Goal: Task Accomplishment & Management: Manage account settings

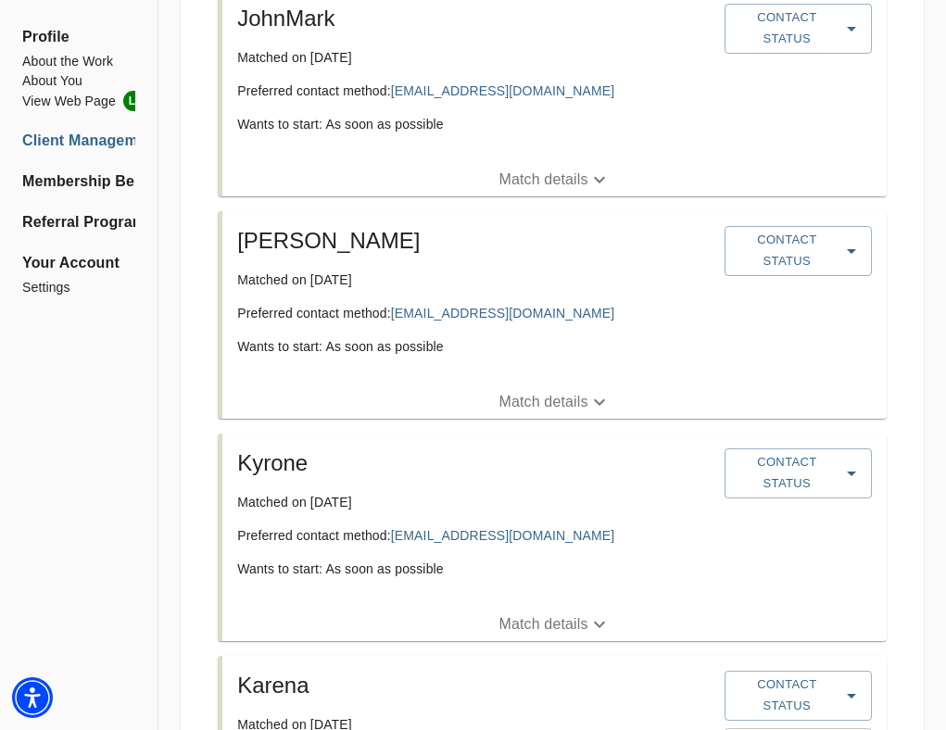
scroll to position [421, 0]
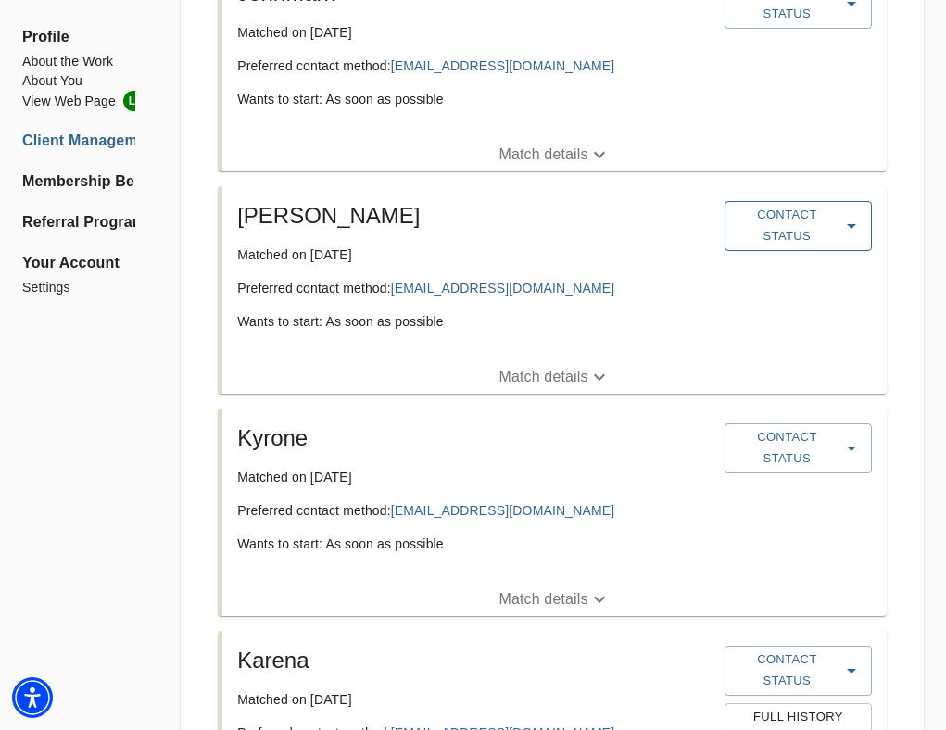
click at [807, 239] on span "Contact Status" at bounding box center [798, 226] width 129 height 43
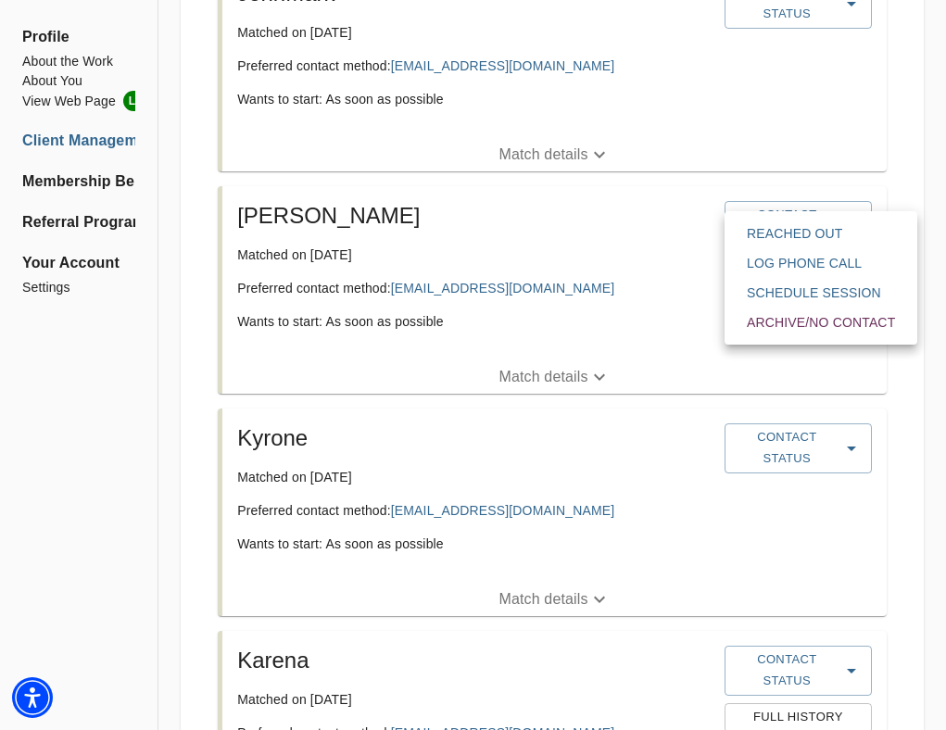
click at [805, 230] on span "Reached Out" at bounding box center [821, 233] width 148 height 19
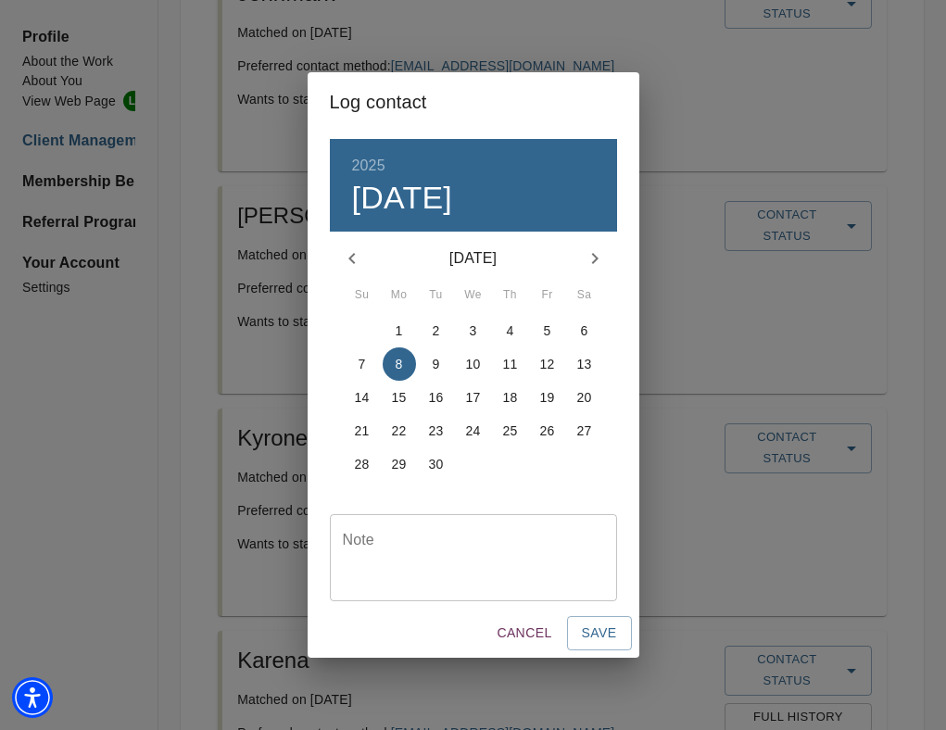
click at [411, 560] on textarea at bounding box center [473, 558] width 261 height 53
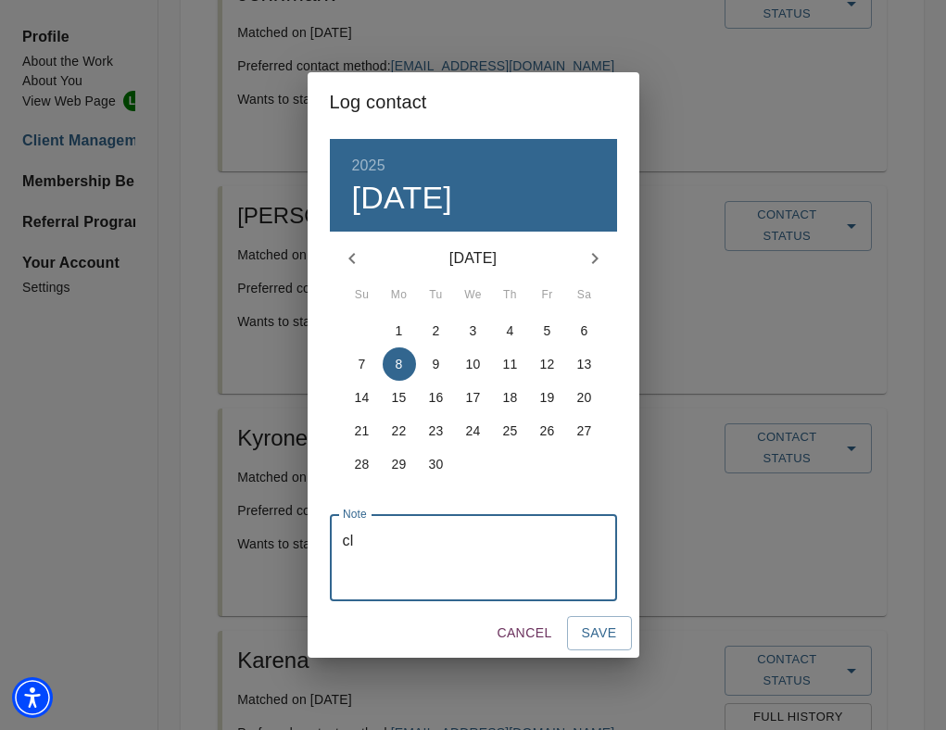
type textarea "c"
type textarea "sent client a consult booking link and VOB form through email"
click at [609, 627] on span "Save" at bounding box center [599, 633] width 35 height 23
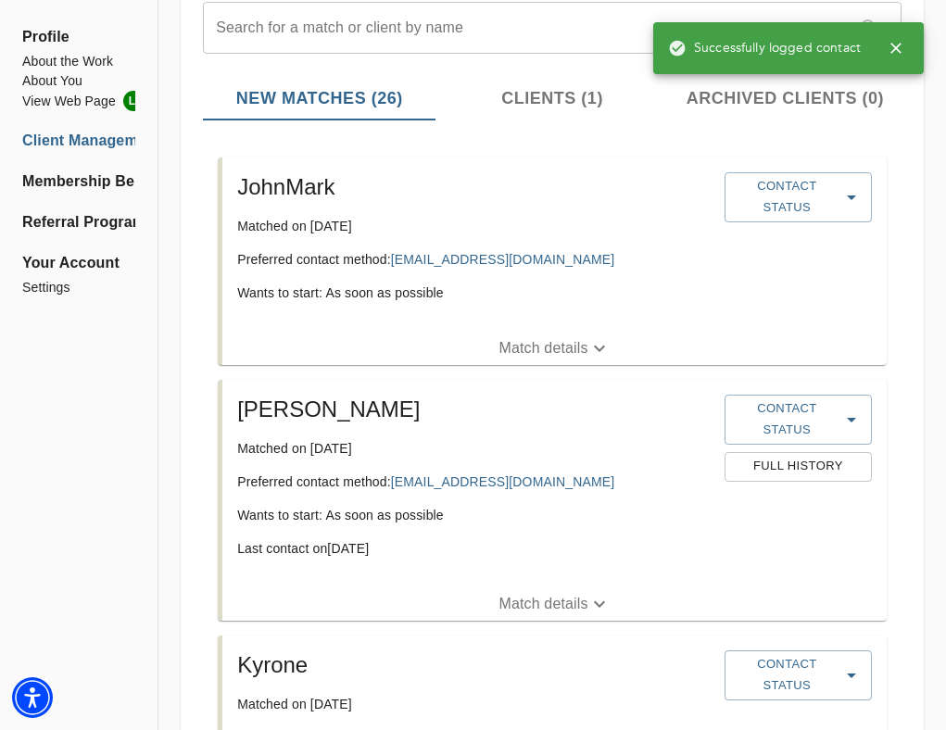
scroll to position [225, 0]
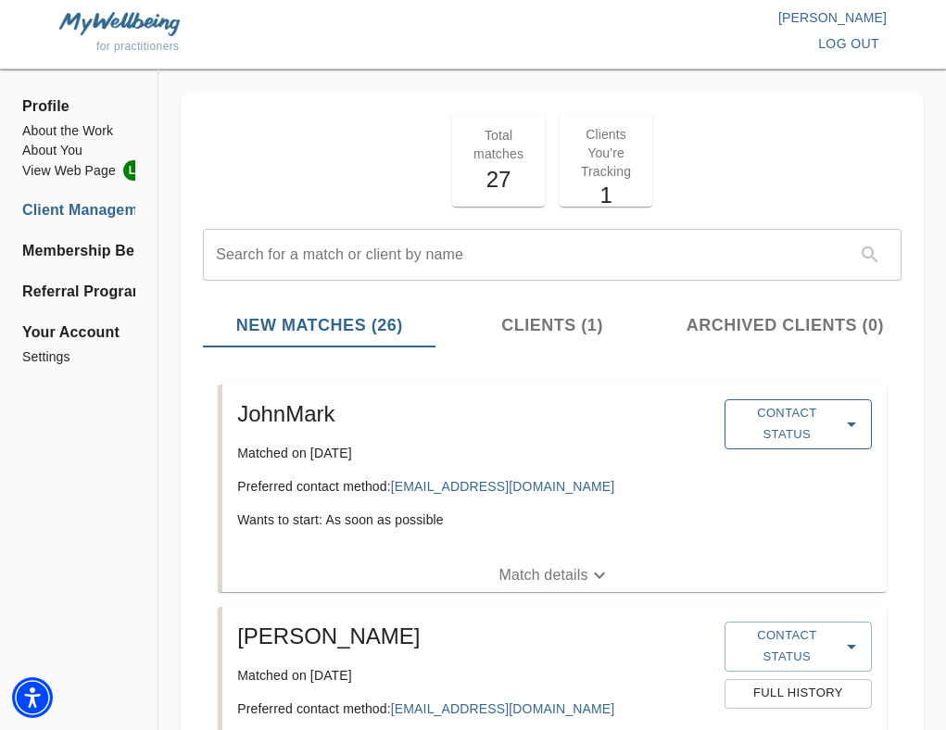
click at [793, 444] on span "Contact Status" at bounding box center [798, 424] width 129 height 43
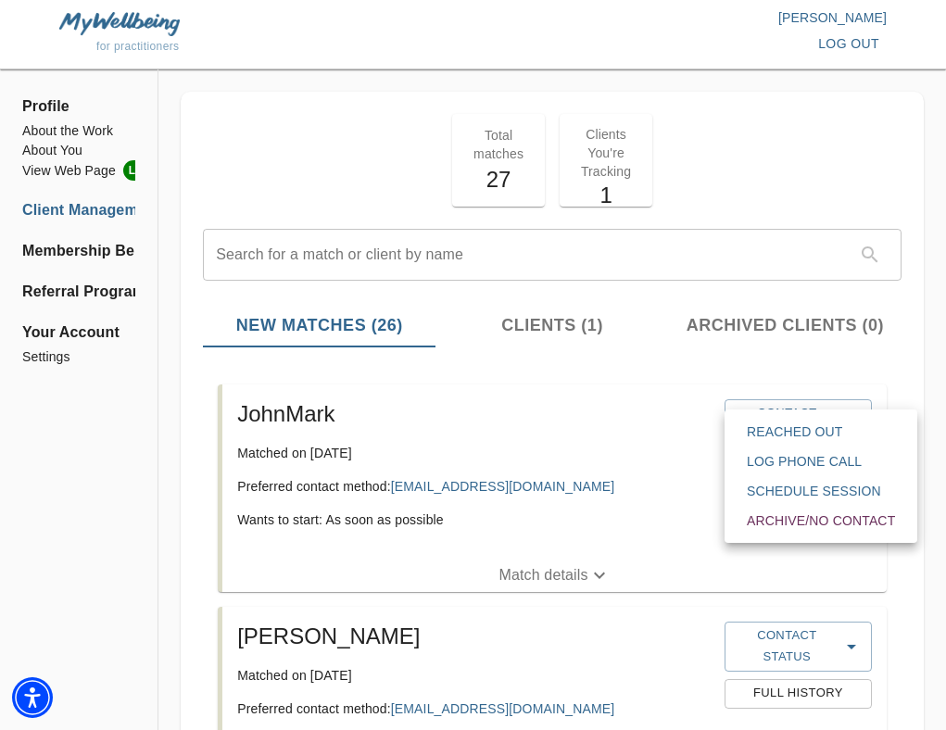
click at [793, 434] on span "Reached Out" at bounding box center [821, 432] width 148 height 19
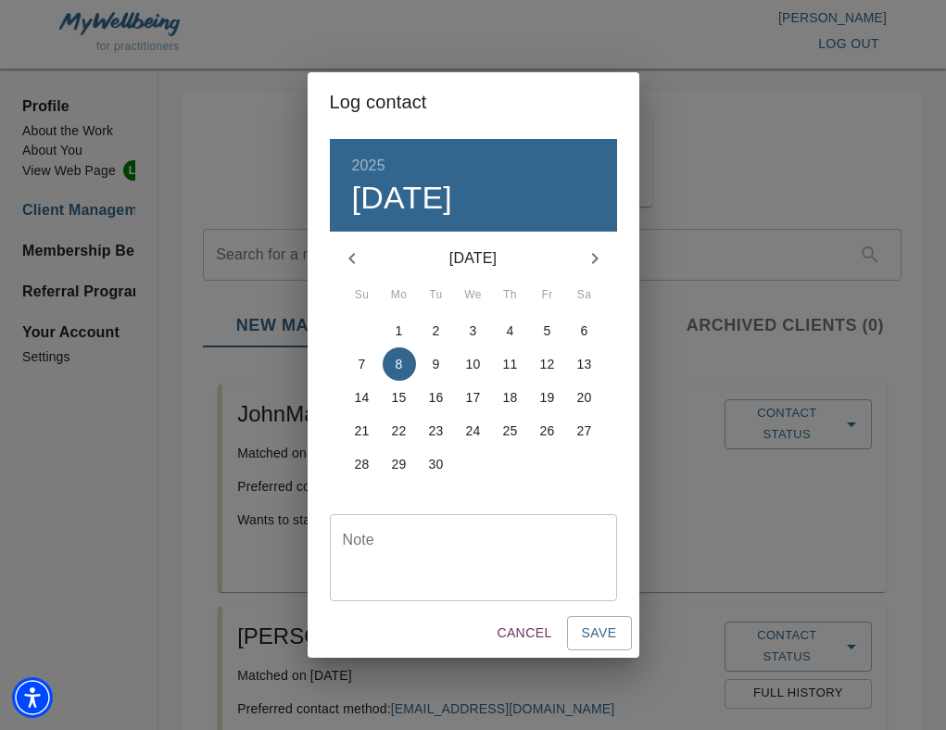
click at [419, 540] on textarea at bounding box center [473, 558] width 261 height 53
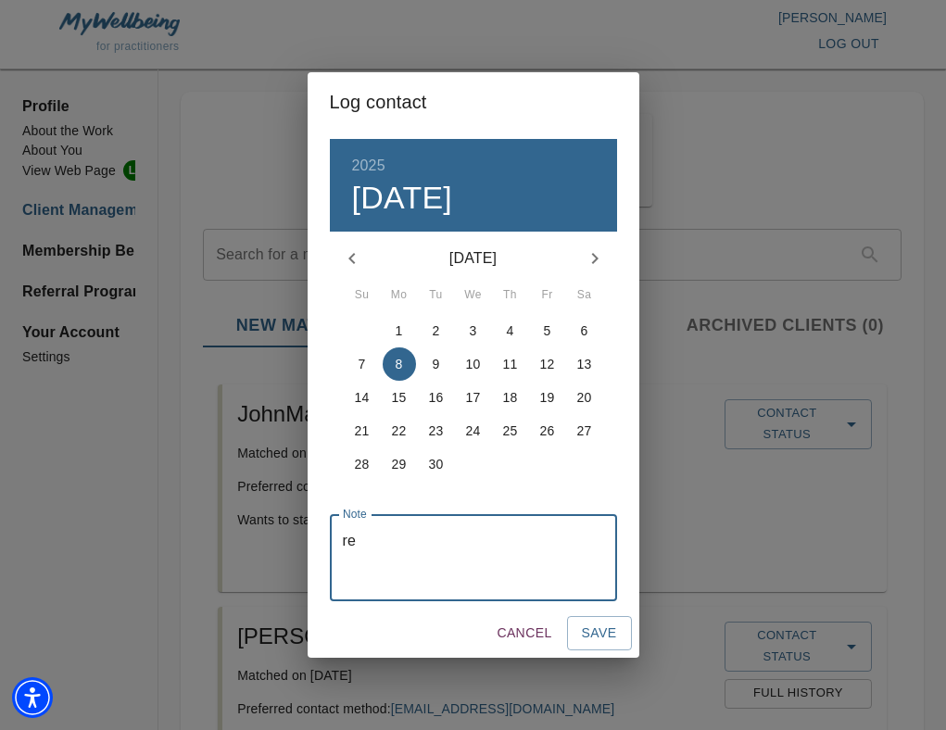
type textarea "r"
type textarea "c"
type textarea "sent an email with the consultation booking link and the VOB form"
click at [605, 635] on span "Save" at bounding box center [599, 633] width 35 height 23
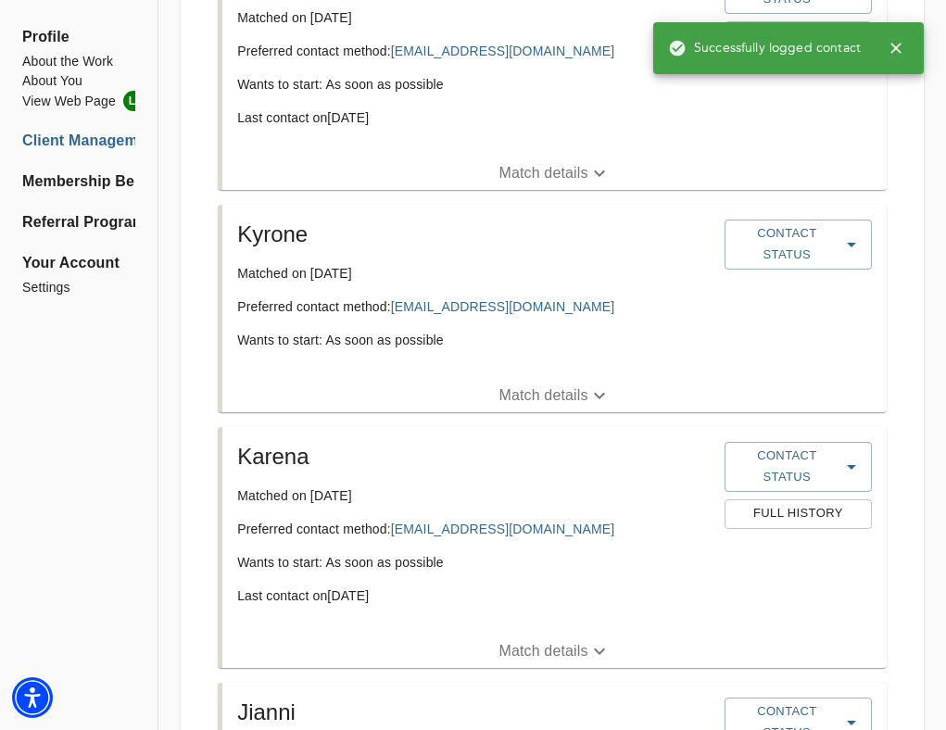
scroll to position [699, 0]
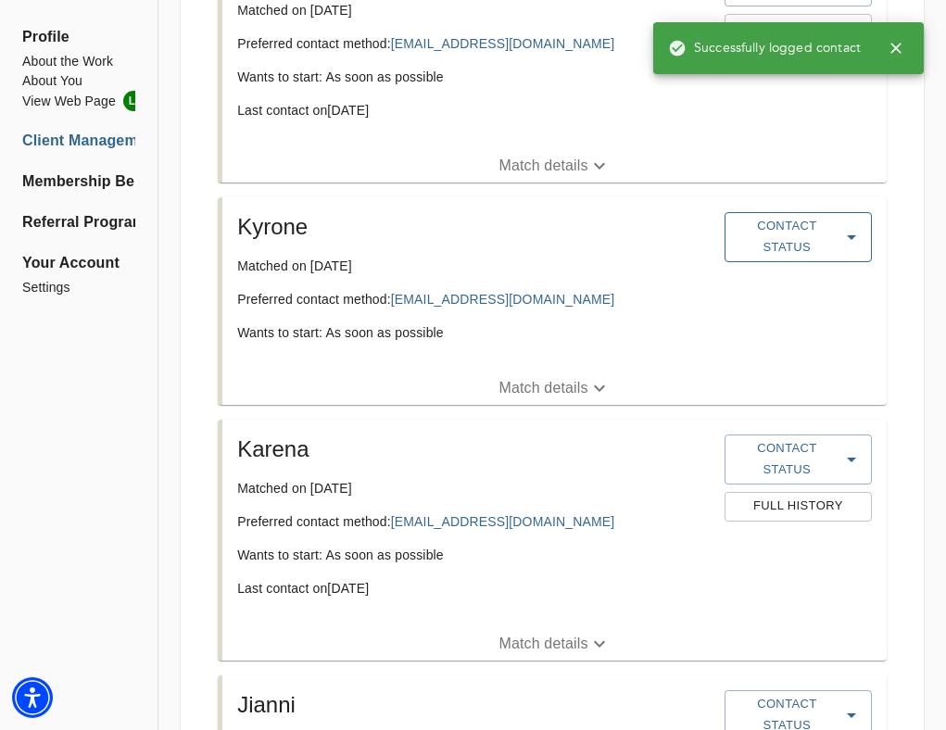
click at [840, 248] on span "Contact Status" at bounding box center [798, 237] width 129 height 43
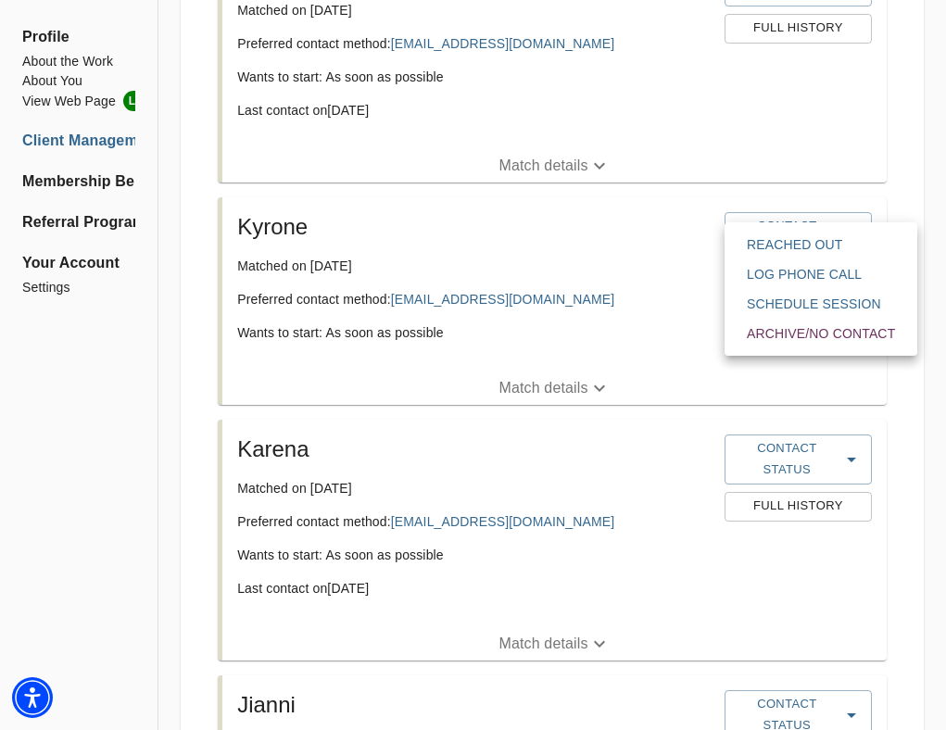
click at [613, 317] on div at bounding box center [473, 365] width 946 height 730
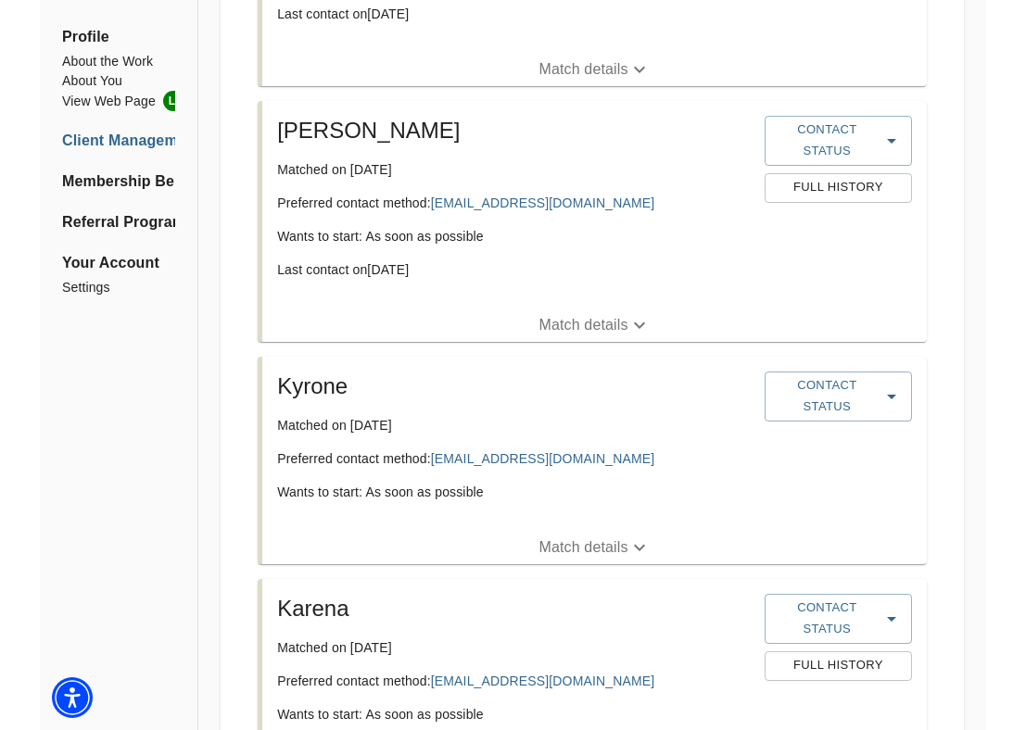
scroll to position [0, 0]
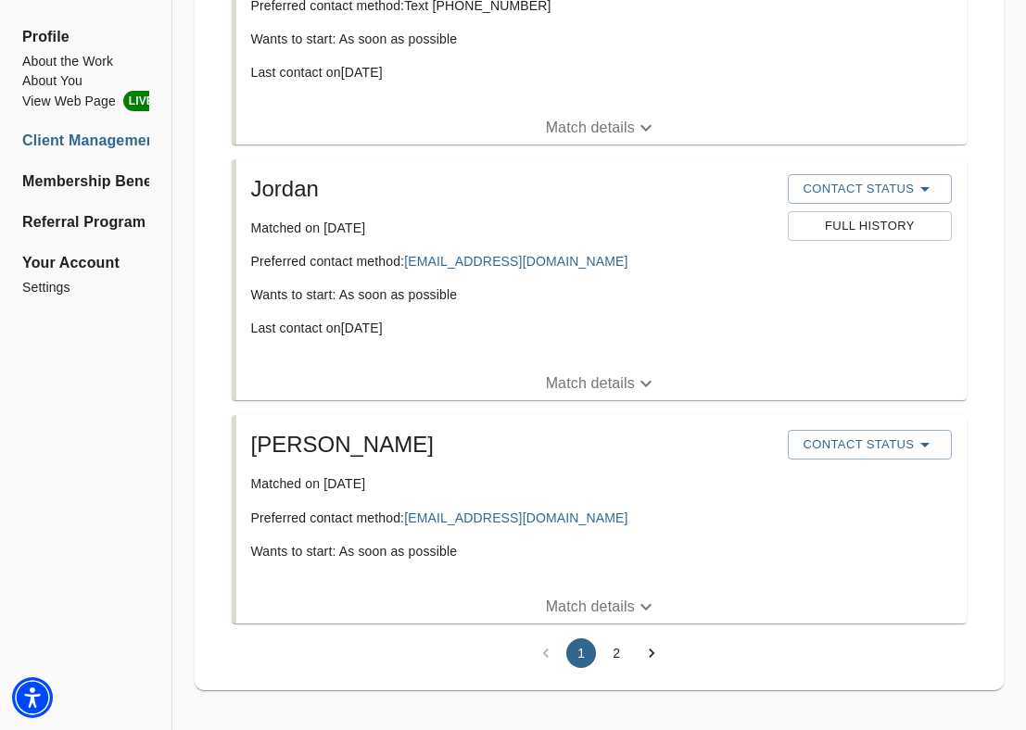
scroll to position [4808, 0]
